Goal: Information Seeking & Learning: Understand process/instructions

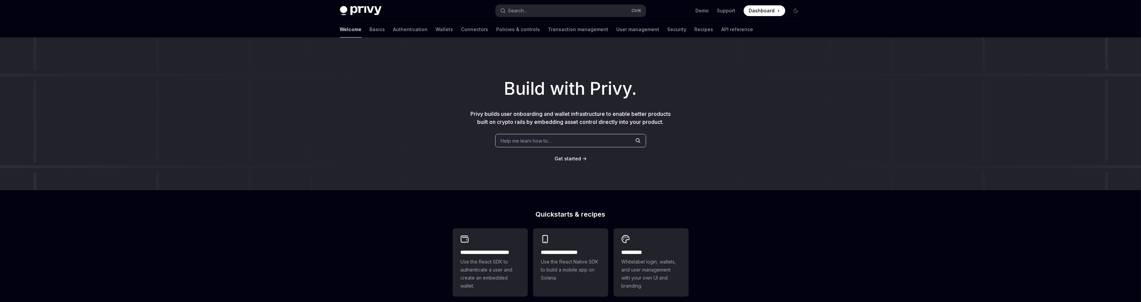
click at [759, 10] on span "Dashboard" at bounding box center [762, 10] width 26 height 7
click at [370, 31] on link "Basics" at bounding box center [377, 29] width 15 height 16
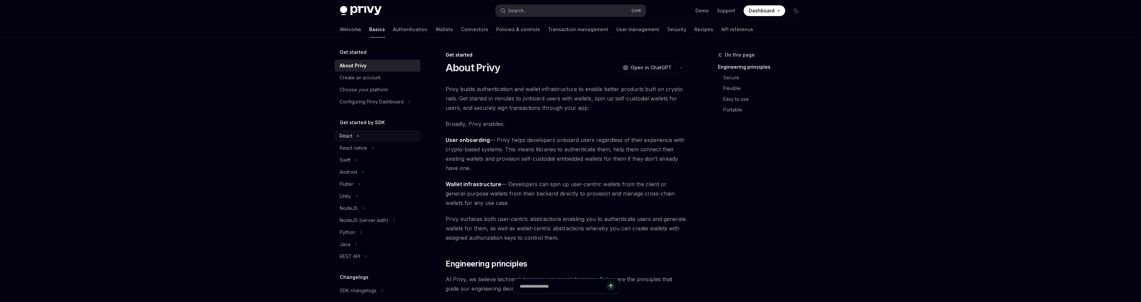
click at [356, 136] on button "React" at bounding box center [378, 136] width 86 height 12
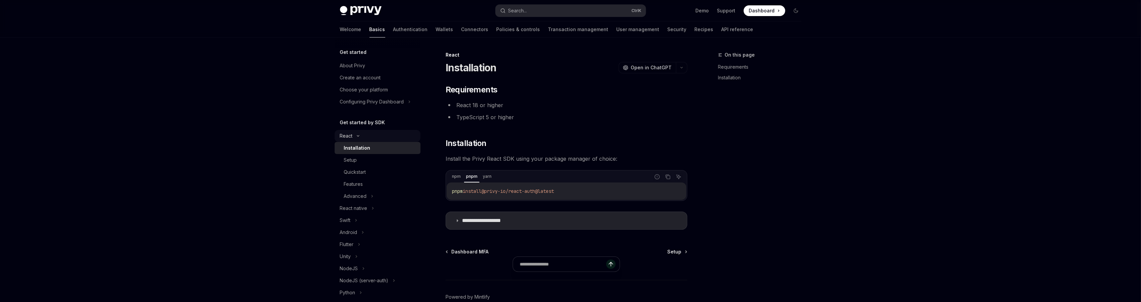
type textarea "*"
click at [666, 177] on icon "Copy the contents from the code block" at bounding box center [667, 176] width 5 height 5
click at [363, 208] on div "React native" at bounding box center [353, 209] width 27 height 8
type textarea "*"
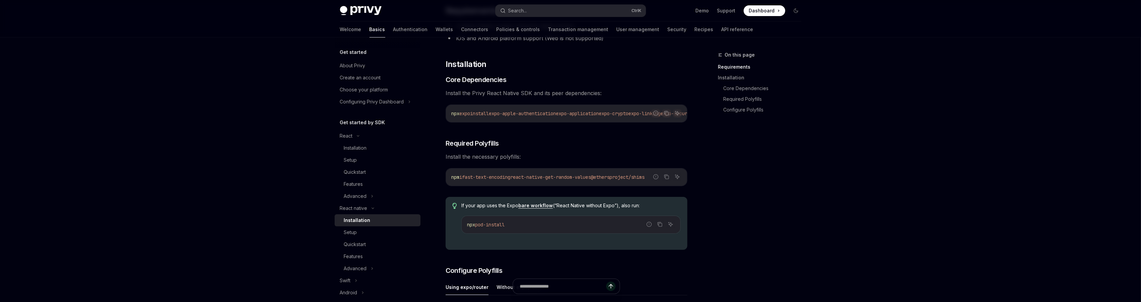
scroll to position [80, 0]
click at [664, 114] on icon "Copy the contents from the code block" at bounding box center [666, 111] width 5 height 5
click at [669, 180] on button "Copy the contents from the code block" at bounding box center [666, 175] width 9 height 9
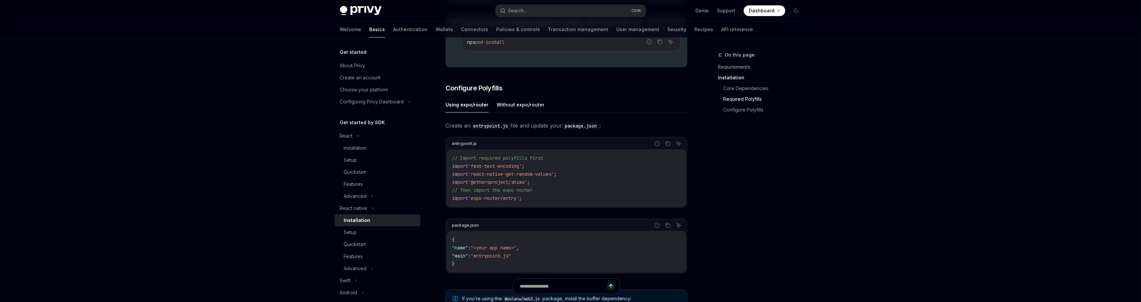
scroll to position [282, 0]
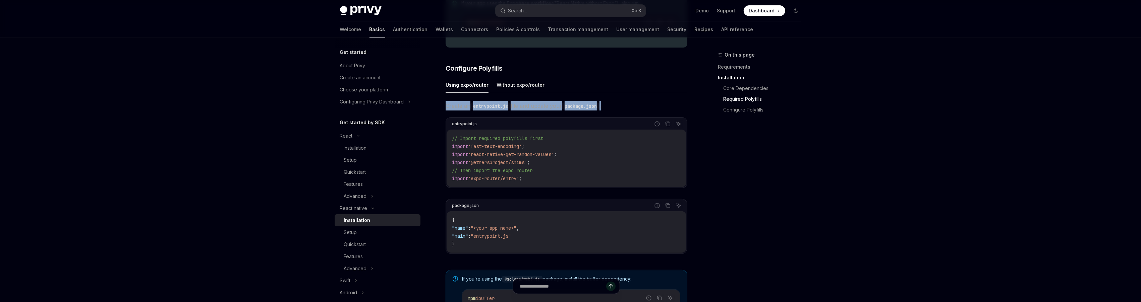
drag, startPoint x: 446, startPoint y: 107, endPoint x: 622, endPoint y: 109, distance: 175.3
click at [622, 109] on span "Create an entrypoint.js file and update your package.json :" at bounding box center [567, 105] width 242 height 9
copy span "Create an entrypoint.js file and update your package.json :"
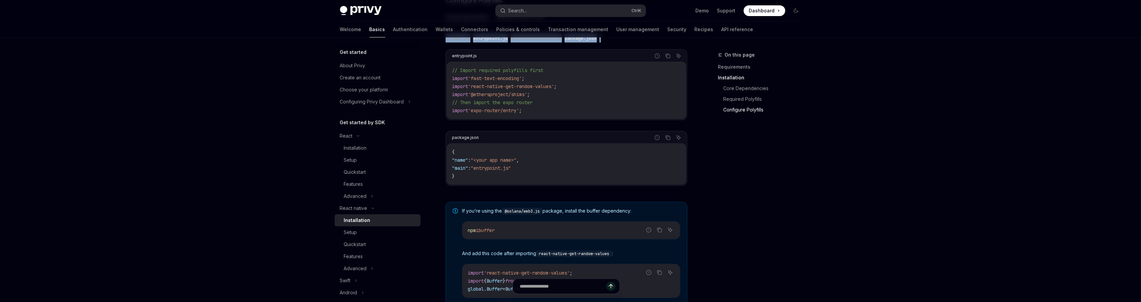
scroll to position [322, 0]
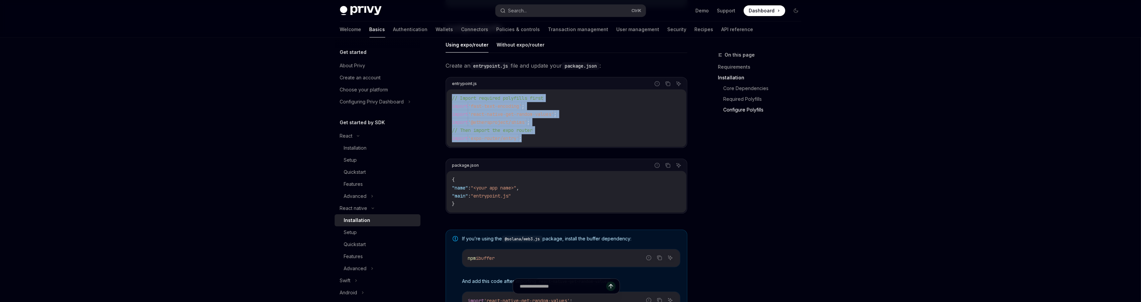
drag, startPoint x: 532, startPoint y: 141, endPoint x: 450, endPoint y: 101, distance: 92.2
click at [450, 101] on div "// Import required polyfills first import 'fast-text-encoding' ; import 'react-…" at bounding box center [567, 119] width 240 height 58
copy code "// Import required polyfills first import 'fast-text-encoding' ; import 'react-…"
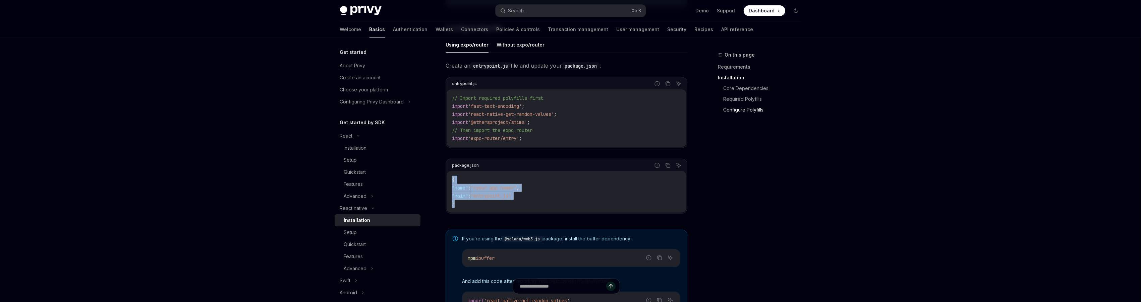
drag, startPoint x: 470, startPoint y: 212, endPoint x: 446, endPoint y: 177, distance: 42.4
click at [446, 177] on div "package.json Report incorrect code Copy Ask AI { "name" : "<your app name>" , "…" at bounding box center [567, 186] width 242 height 55
copy code "{ "name" : "<your app name>" , "main" : "entrypoint.js" }"
click at [490, 194] on code "{ "name" : "<your app name>" , "main" : "entrypoint.js" }" at bounding box center [566, 192] width 229 height 32
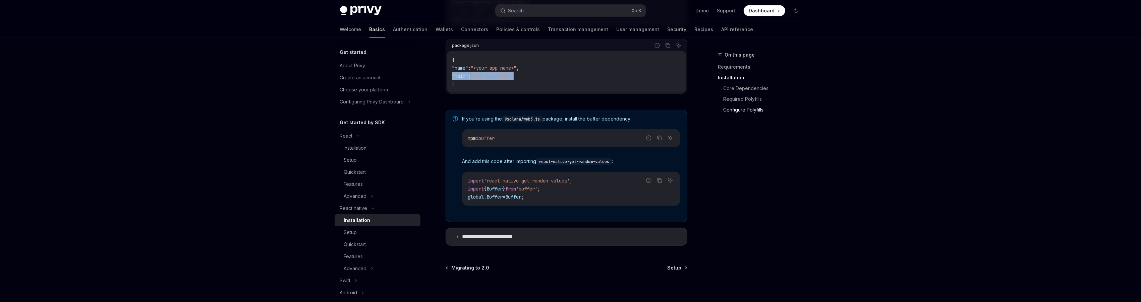
scroll to position [443, 0]
click at [544, 237] on summary "**********" at bounding box center [566, 236] width 241 height 17
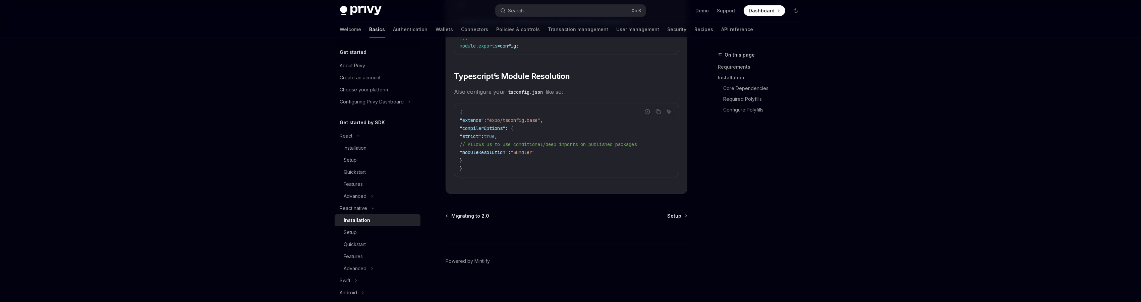
scroll to position [1211, 0]
click at [669, 219] on span "Setup" at bounding box center [675, 216] width 14 height 7
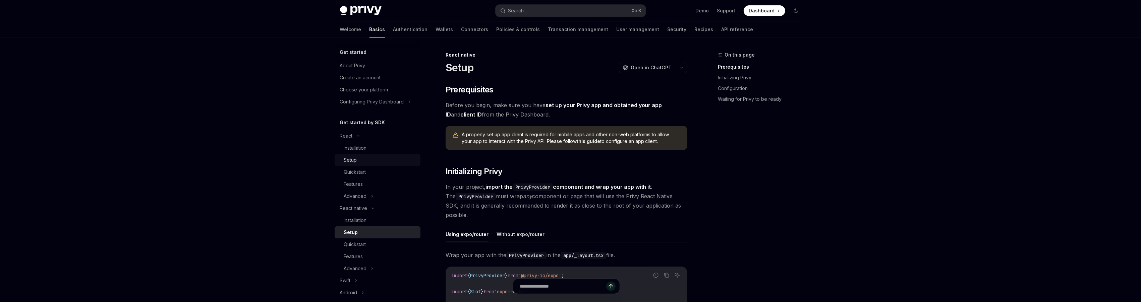
click at [361, 164] on div "Setup" at bounding box center [380, 160] width 72 height 8
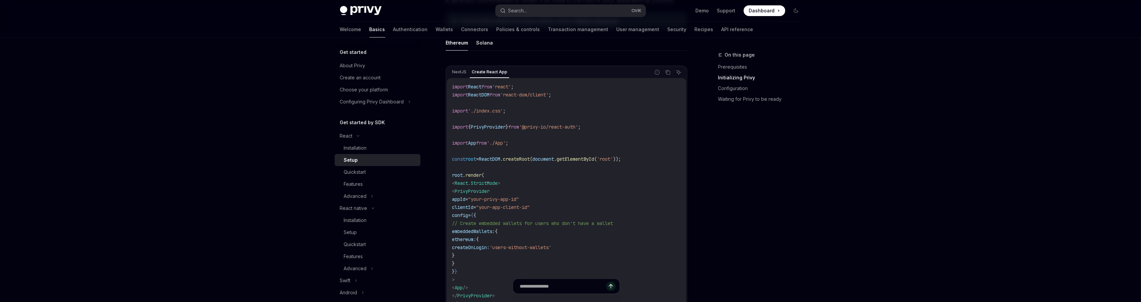
scroll to position [201, 0]
drag, startPoint x: 509, startPoint y: 195, endPoint x: 492, endPoint y: 197, distance: 16.2
click at [492, 197] on code "import React from 'react' ; import ReactDOM from 'react-dom/client' ; import '.…" at bounding box center [566, 203] width 229 height 233
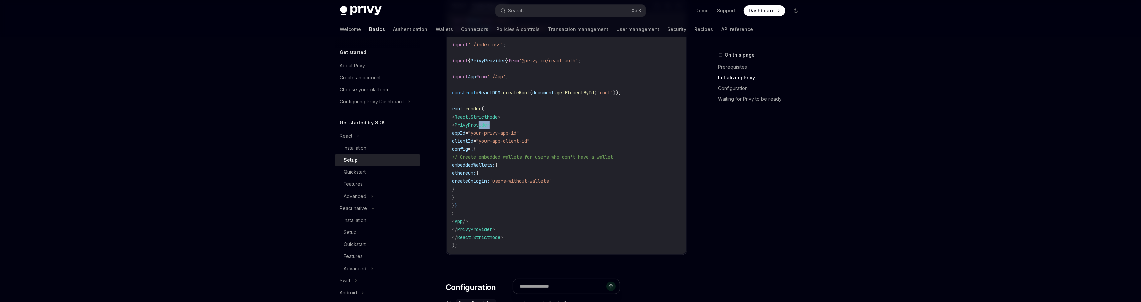
scroll to position [241, 0]
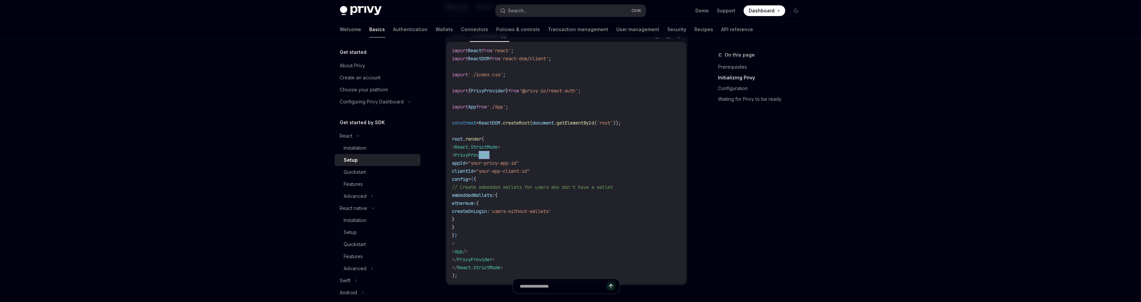
drag, startPoint x: 466, startPoint y: 236, endPoint x: 462, endPoint y: 156, distance: 80.2
click at [462, 156] on code "import React from 'react' ; import ReactDOM from 'react-dom/client' ; import '.…" at bounding box center [566, 163] width 229 height 233
copy code "< PrivyProvider appId = "your-privy-app-id" clientId = "your-app-client-id" con…"
click at [381, 173] on div "Quickstart" at bounding box center [380, 172] width 72 height 8
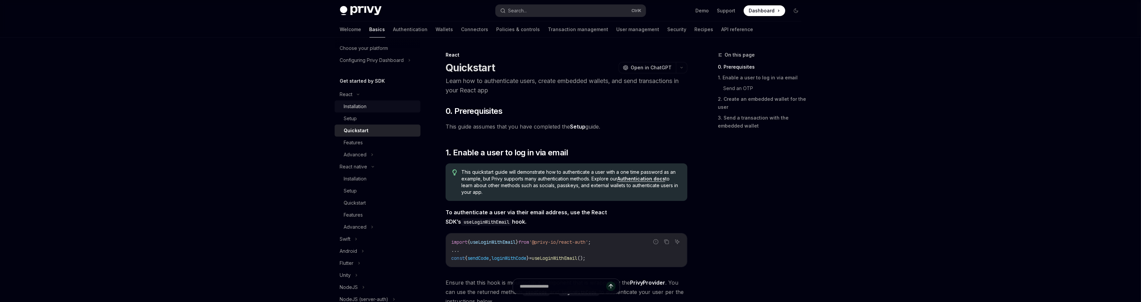
scroll to position [40, 0]
click at [363, 103] on link "Installation" at bounding box center [378, 108] width 86 height 12
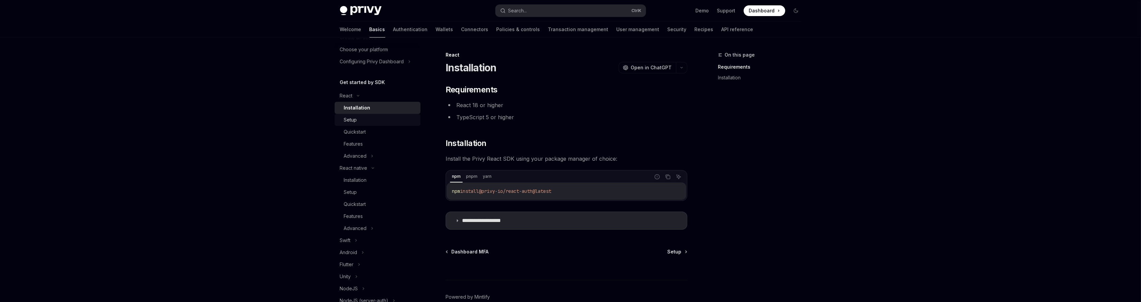
click at [388, 118] on div "Setup" at bounding box center [380, 120] width 72 height 8
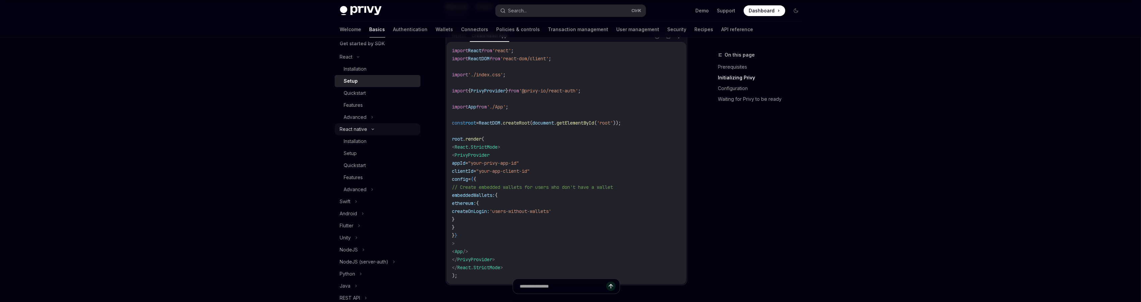
scroll to position [80, 0]
click at [388, 147] on link "Setup" at bounding box center [378, 152] width 86 height 12
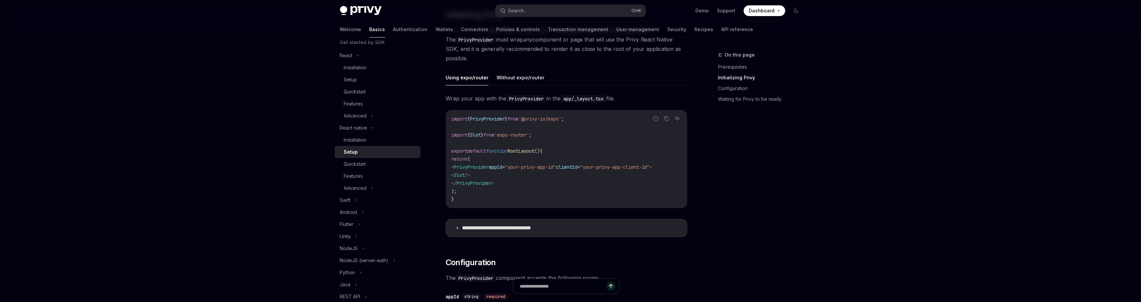
scroll to position [161, 0]
click at [370, 160] on link "Quickstart" at bounding box center [378, 164] width 86 height 12
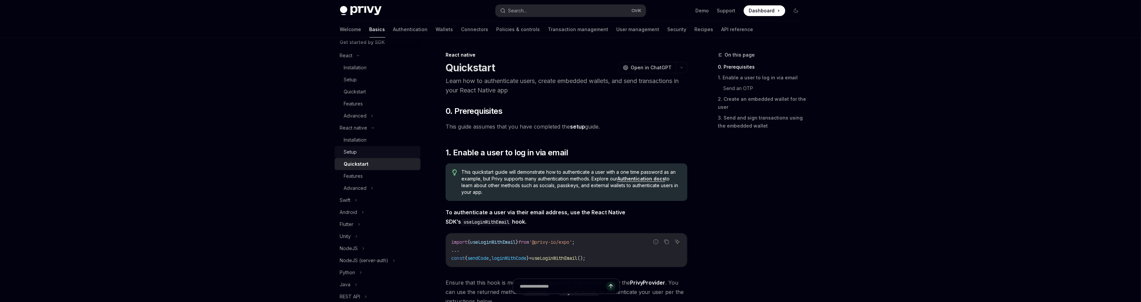
drag, startPoint x: 391, startPoint y: 151, endPoint x: 394, endPoint y: 152, distance: 3.5
click at [391, 151] on div "Setup" at bounding box center [380, 152] width 72 height 8
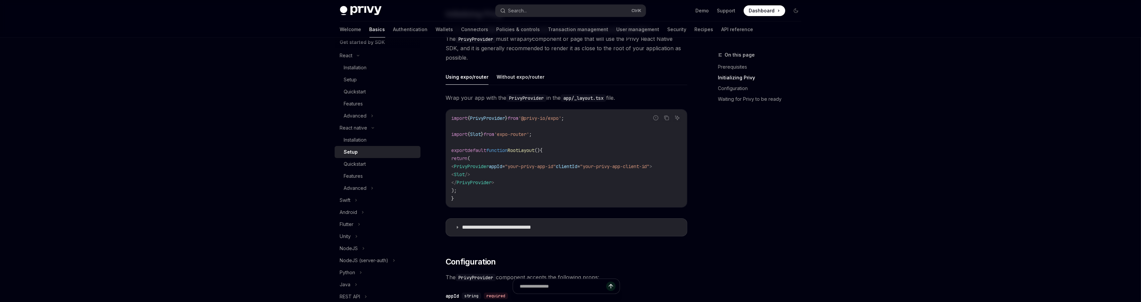
scroll to position [161, 0]
click at [502, 161] on span "appId" at bounding box center [495, 163] width 13 height 6
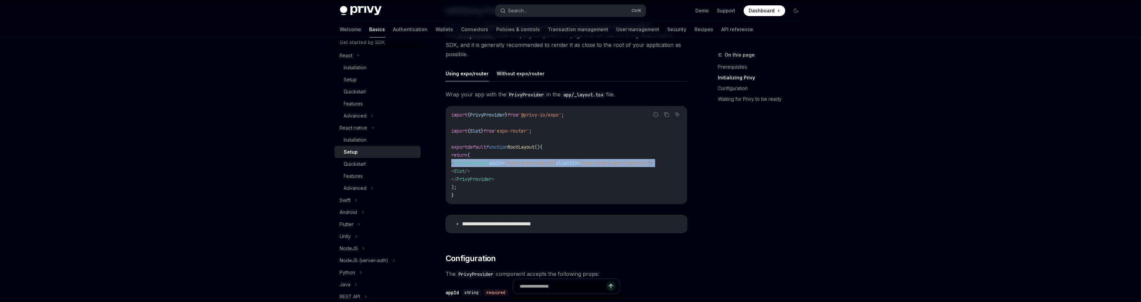
click at [502, 161] on span "appId" at bounding box center [495, 163] width 13 height 6
copy code "< PrivyProvider appId = "your-privy-app-id" clientId = "your-privy-app-client-i…"
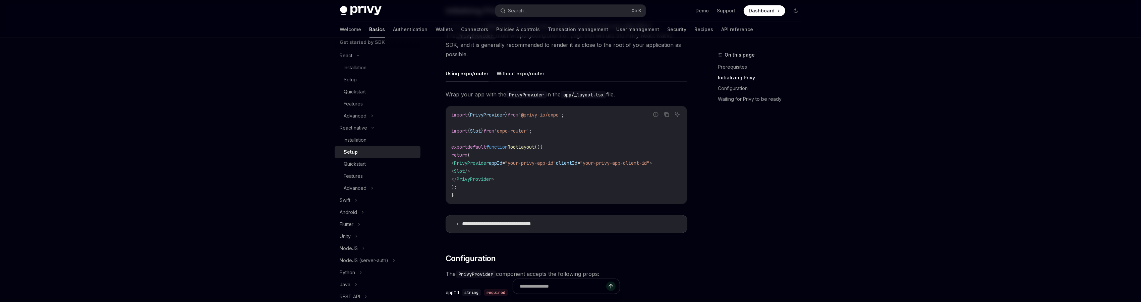
click at [535, 114] on span "'@privy-io/expo'" at bounding box center [539, 115] width 43 height 6
copy code "import { PrivyProvider } from '@privy-io/expo' ;"
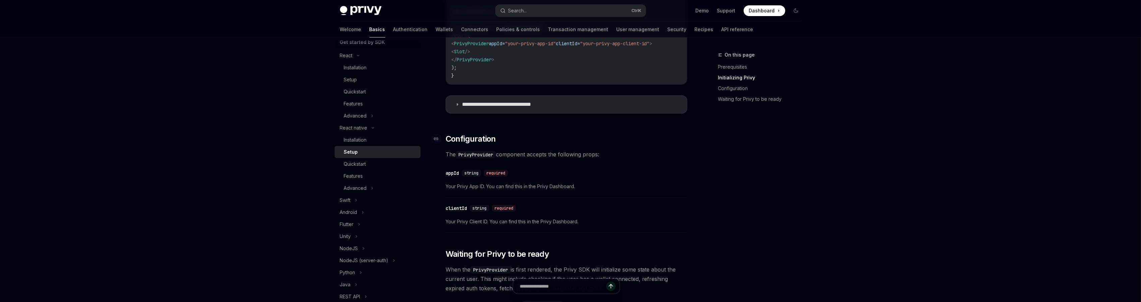
scroll to position [282, 0]
click at [460, 107] on summary "**********" at bounding box center [566, 103] width 241 height 17
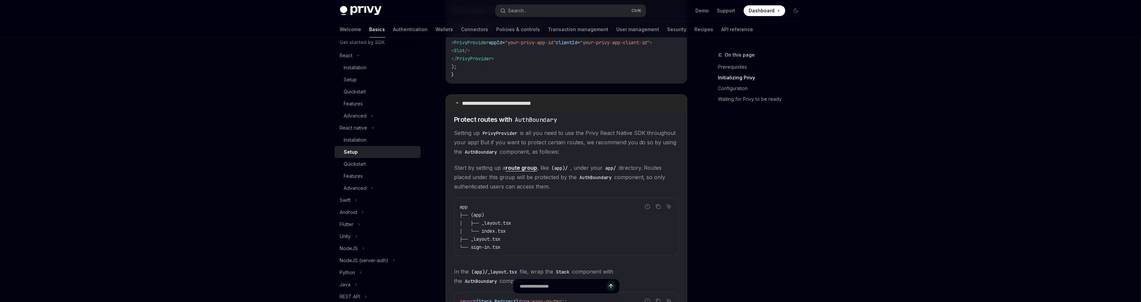
click at [463, 105] on p "**********" at bounding box center [507, 103] width 91 height 7
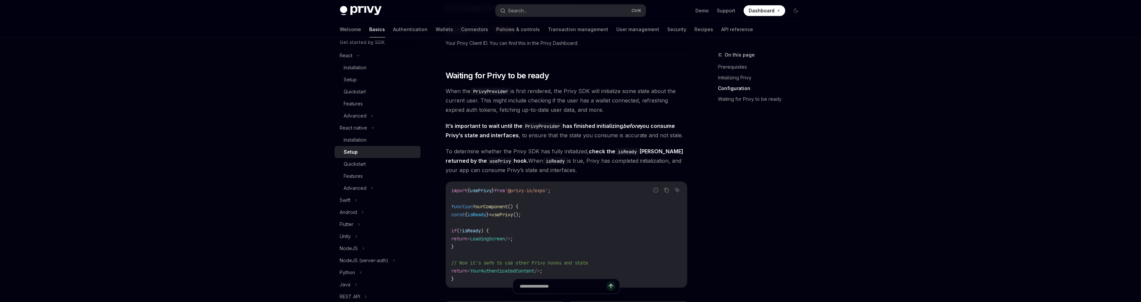
scroll to position [483, 0]
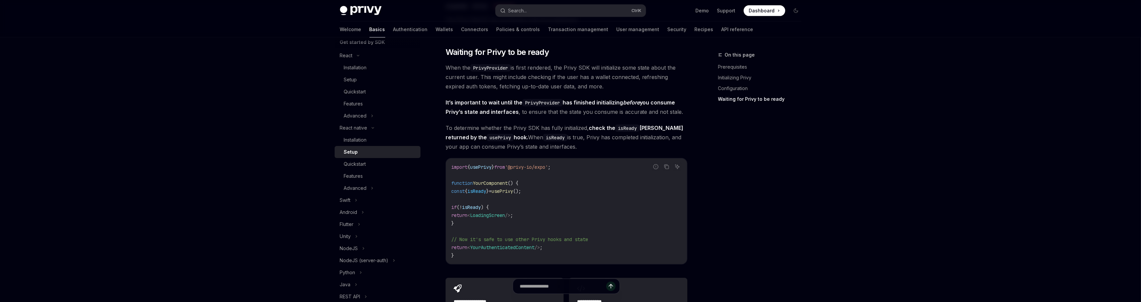
drag, startPoint x: 466, startPoint y: 226, endPoint x: 452, endPoint y: 195, distance: 34.2
click at [452, 195] on code "import { usePrivy } from '@privy-io/expo' ; function YourComponent () { const {…" at bounding box center [566, 211] width 230 height 97
copy code "const { isReady } = usePrivy (); if ( ! isReady ) { return < LoadingScreen /> ;…"
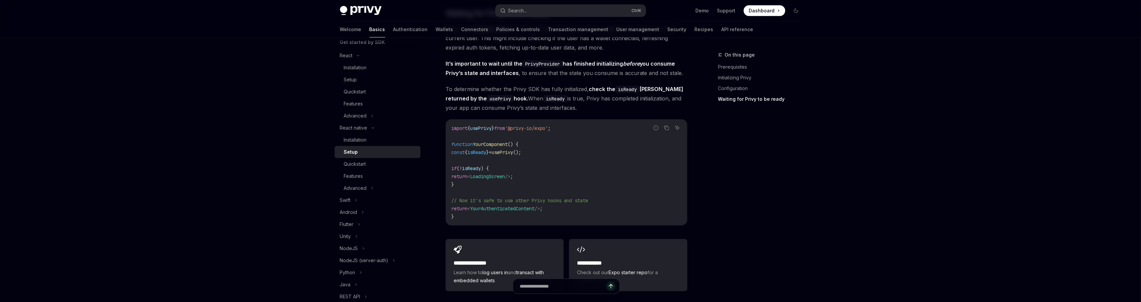
scroll to position [523, 0]
click at [466, 188] on code "import { usePrivy } from '@privy-io/expo' ; function YourComponent () { const {…" at bounding box center [566, 171] width 230 height 97
click at [464, 183] on code "import { usePrivy } from '@privy-io/expo' ; function YourComponent () { const {…" at bounding box center [566, 171] width 230 height 97
click at [484, 128] on span "usePrivy" at bounding box center [480, 127] width 21 height 6
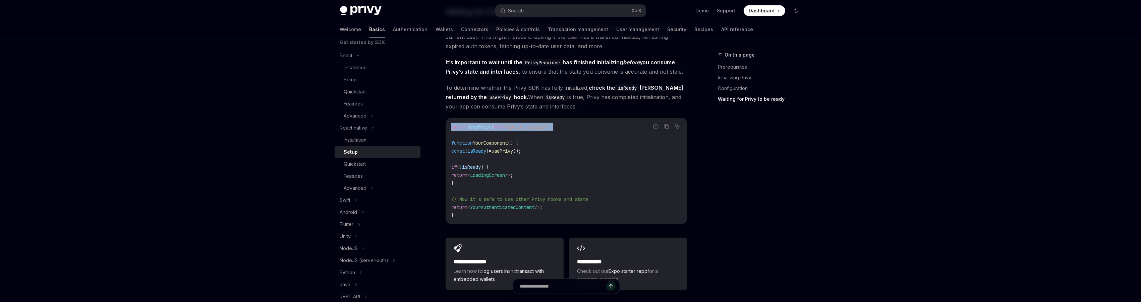
click at [484, 128] on span "usePrivy" at bounding box center [480, 127] width 21 height 6
copy code "import { usePrivy } from '@privy-io/expo' ;"
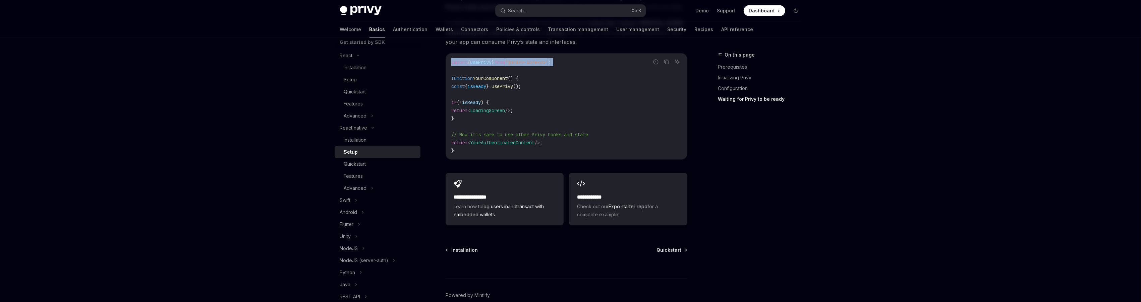
scroll to position [623, 0]
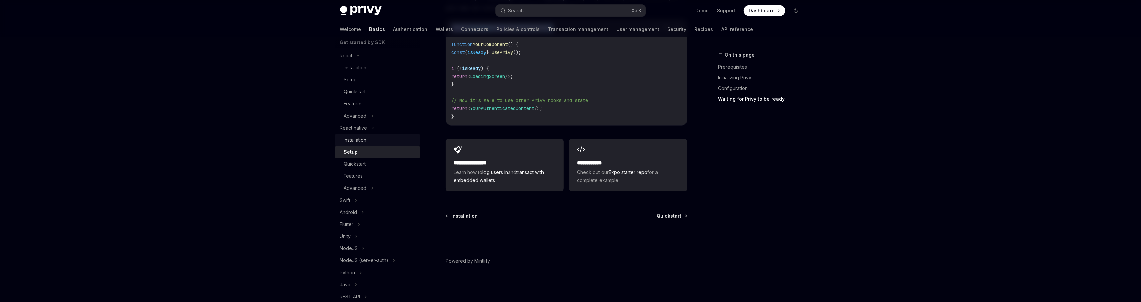
click at [361, 141] on div "Installation" at bounding box center [355, 140] width 23 height 8
type textarea "*"
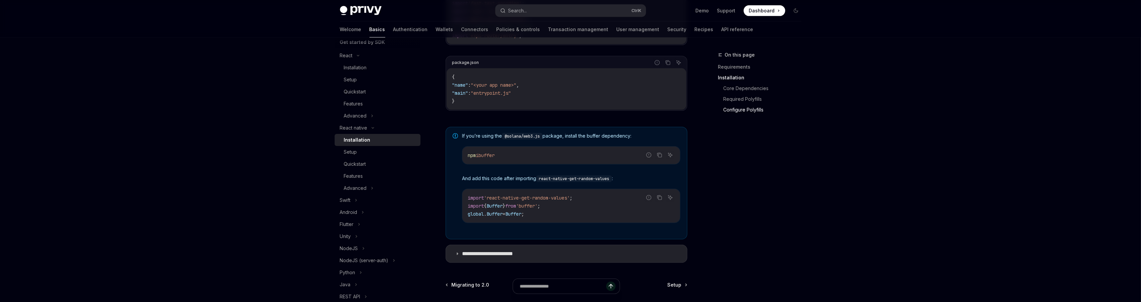
scroll to position [494, 0]
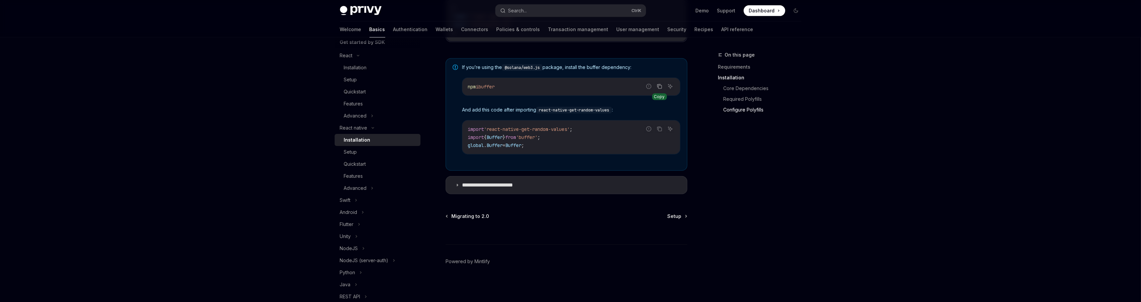
click at [658, 86] on icon "Copy the contents from the code block" at bounding box center [659, 86] width 5 height 5
drag, startPoint x: 522, startPoint y: 144, endPoint x: 462, endPoint y: 130, distance: 61.6
click at [462, 130] on div "import 'react-native-get-random-values' ; import { Buffer } from 'buffer' ; glo…" at bounding box center [571, 138] width 218 height 34
copy code "import 'react-native-get-random-values' ; import { Buffer } from 'buffer' ; glo…"
